Goal: Answer question/provide support: Share knowledge or assist other users

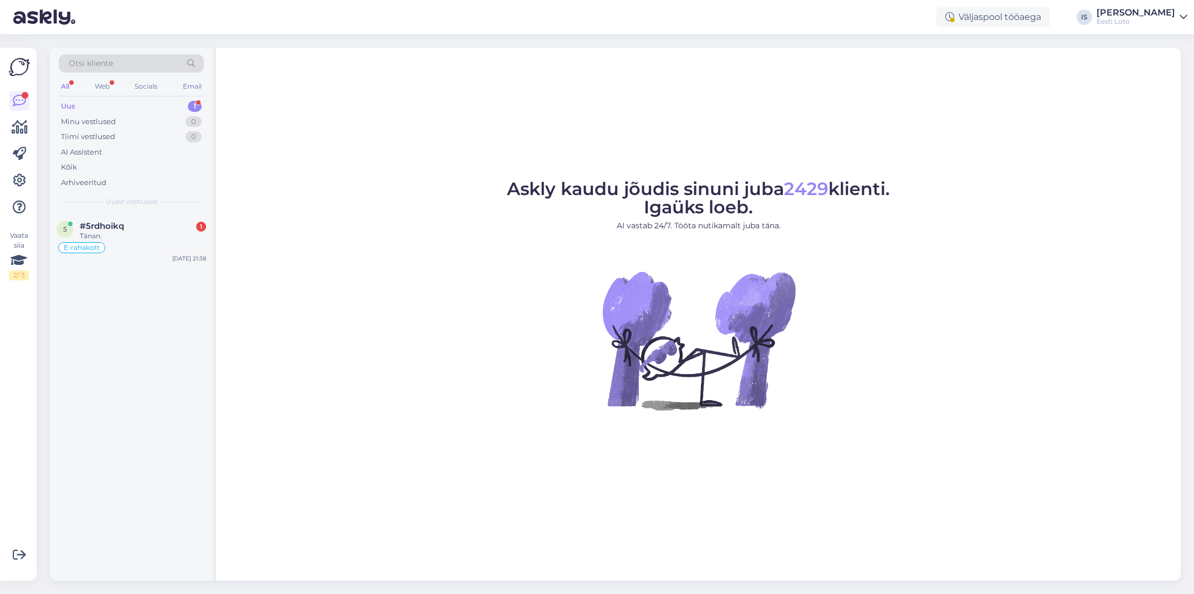
click at [75, 109] on div "Uus" at bounding box center [68, 106] width 14 height 11
click at [100, 226] on span "#5rdhoikq" at bounding box center [102, 226] width 44 height 10
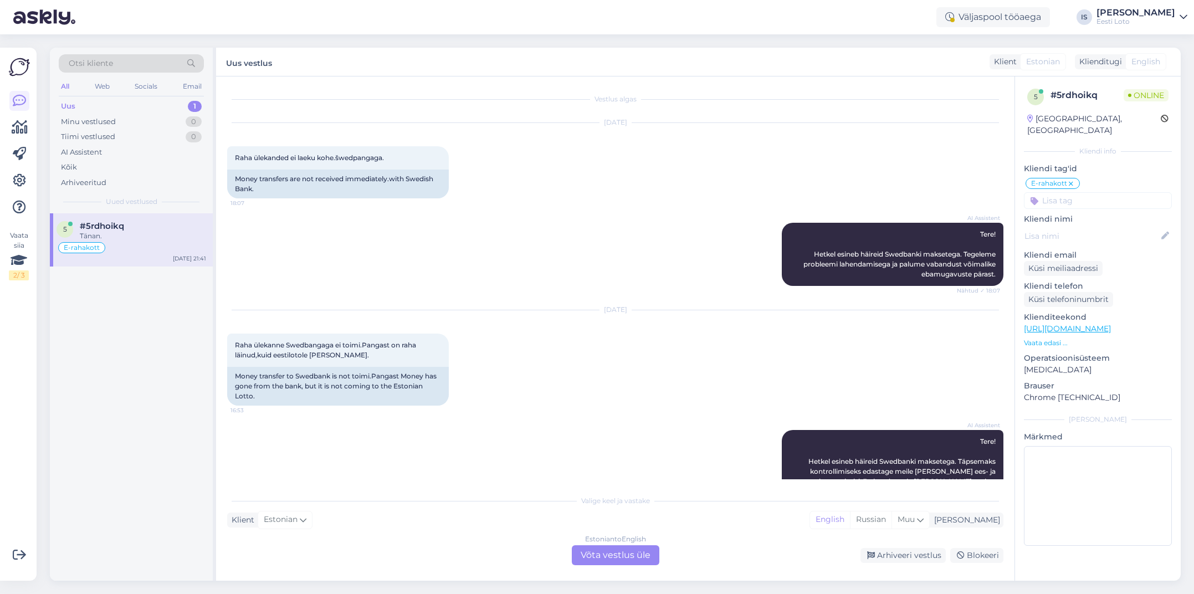
scroll to position [3685, 0]
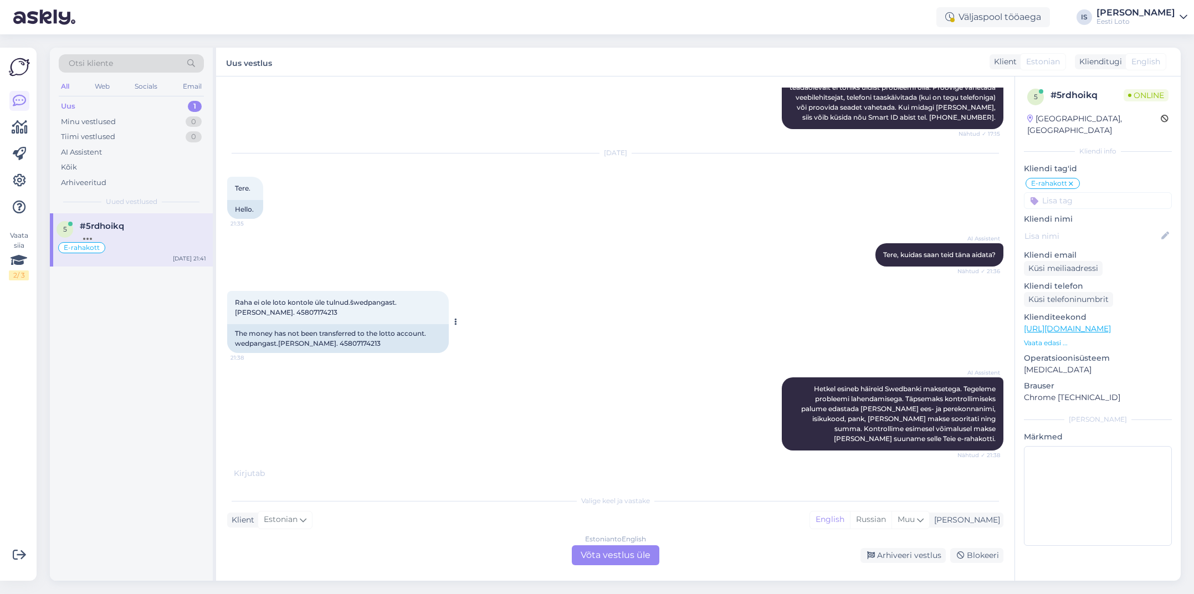
click at [281, 298] on span "Raha ei ole loto kontole üle tulnud.šwedpangast.[PERSON_NAME]. 45807174213" at bounding box center [316, 307] width 162 height 18
copy span "45807174213"
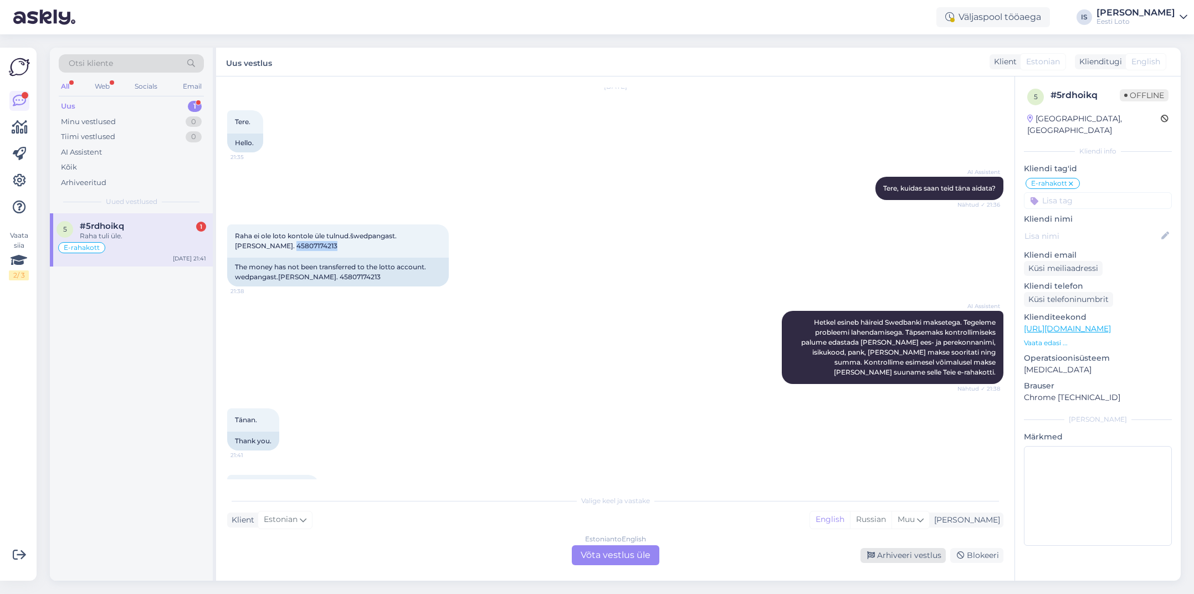
click at [919, 554] on div "Arhiveeri vestlus" at bounding box center [903, 555] width 85 height 15
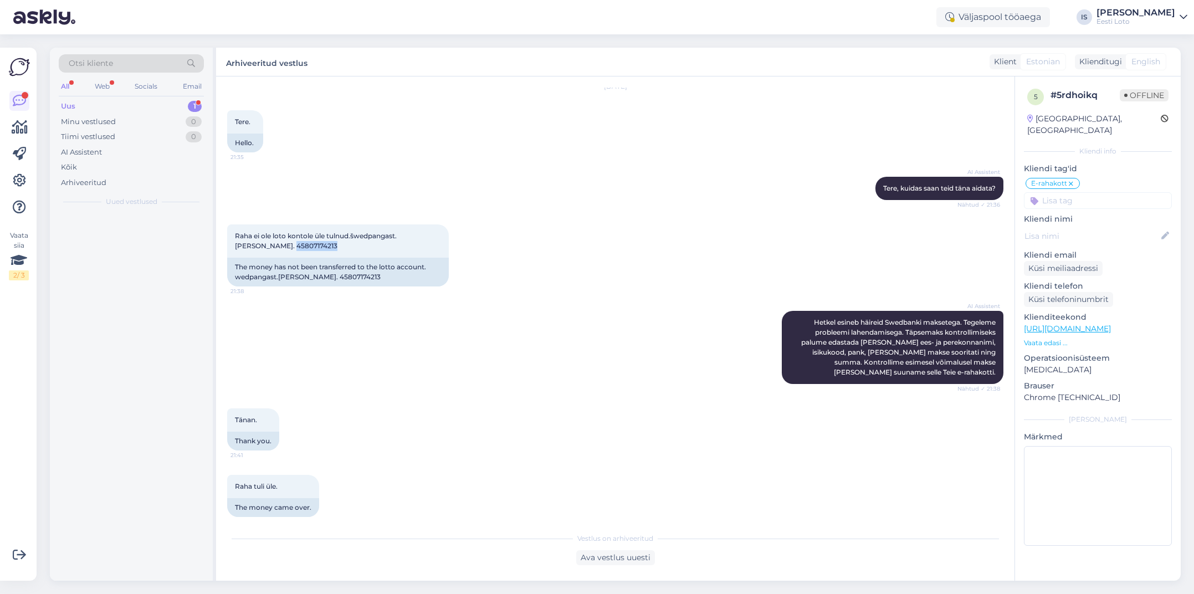
scroll to position [3713, 0]
